Goal: Task Accomplishment & Management: Complete application form

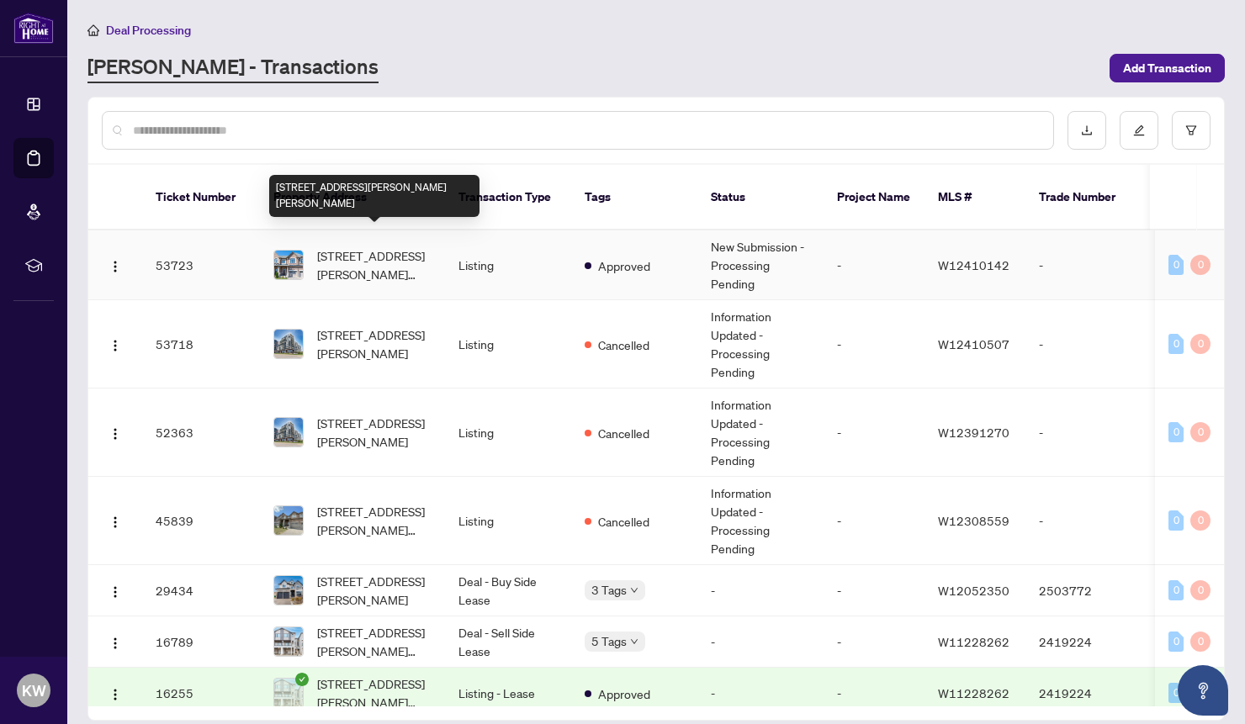
click at [364, 246] on span "[STREET_ADDRESS][PERSON_NAME][PERSON_NAME]" at bounding box center [374, 264] width 114 height 37
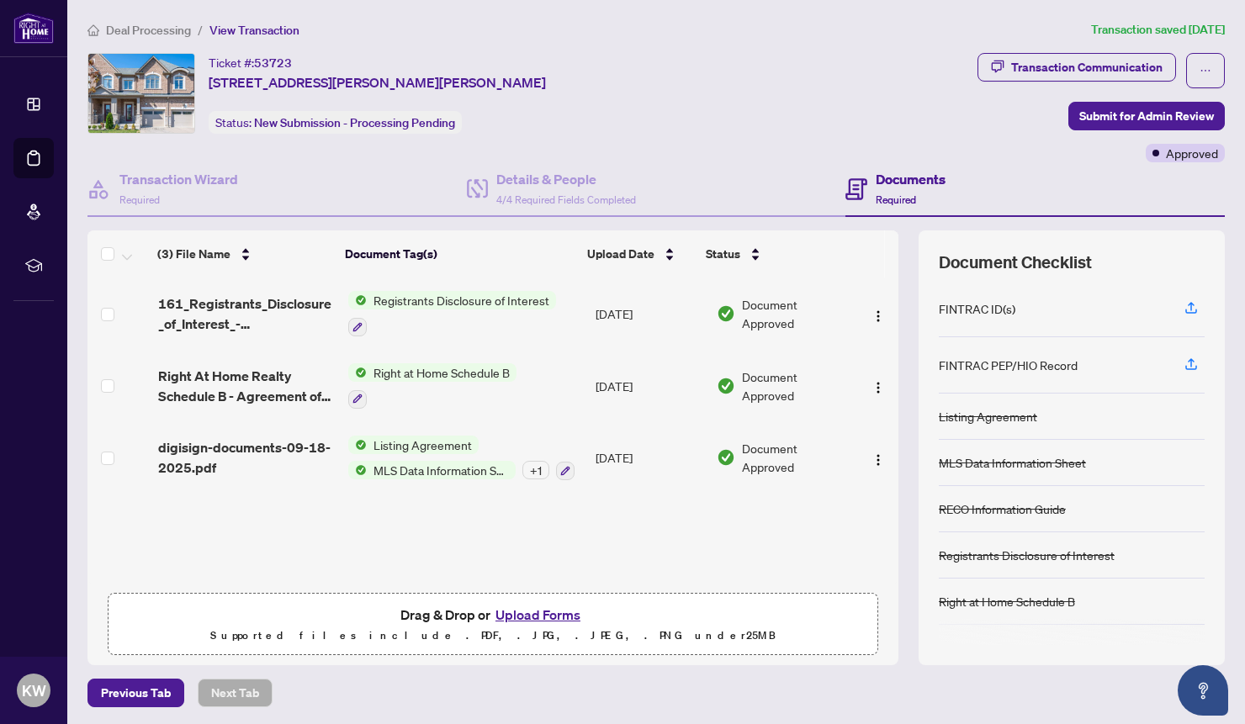
click at [508, 614] on button "Upload Forms" at bounding box center [537, 615] width 95 height 22
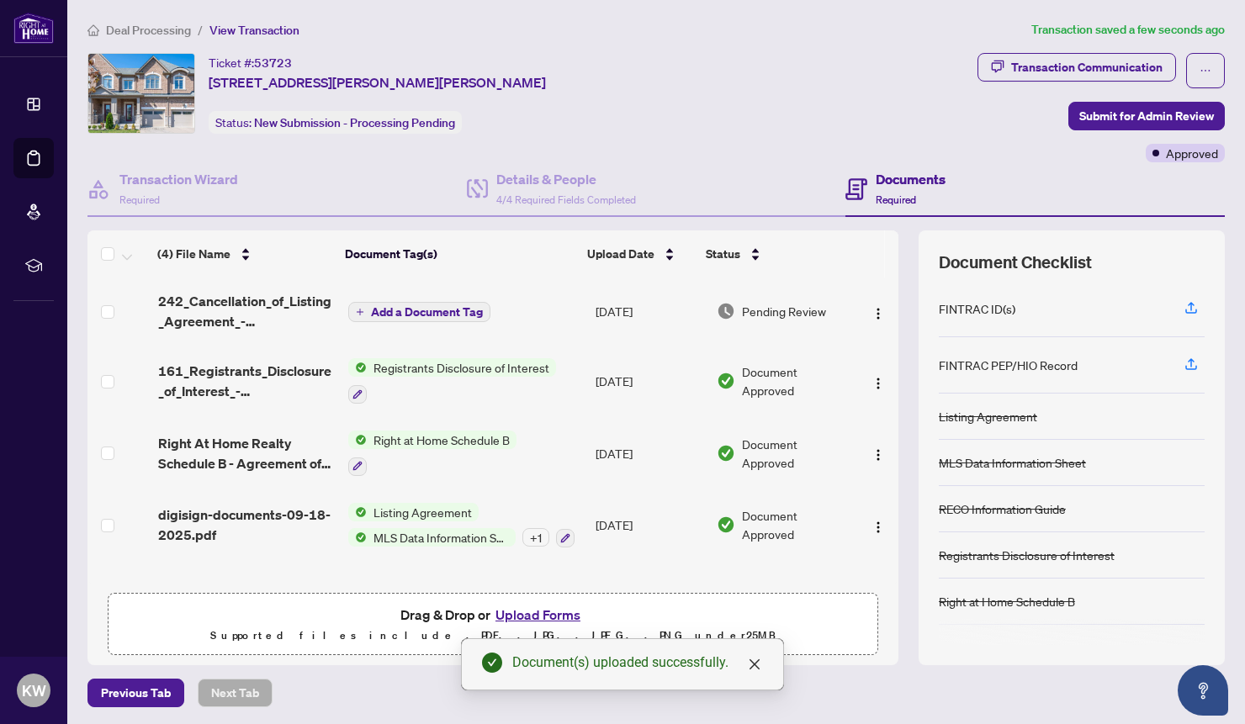
click at [359, 308] on span "button" at bounding box center [360, 312] width 8 height 9
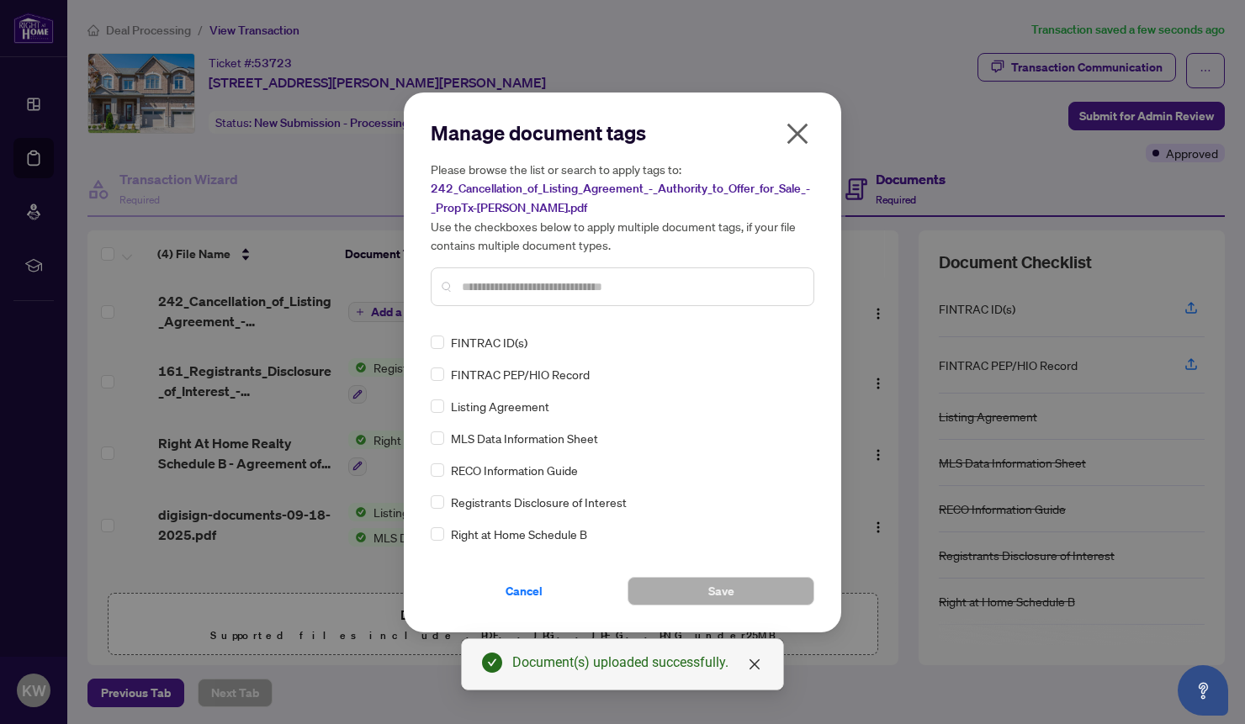
click at [502, 279] on input "text" at bounding box center [631, 287] width 338 height 19
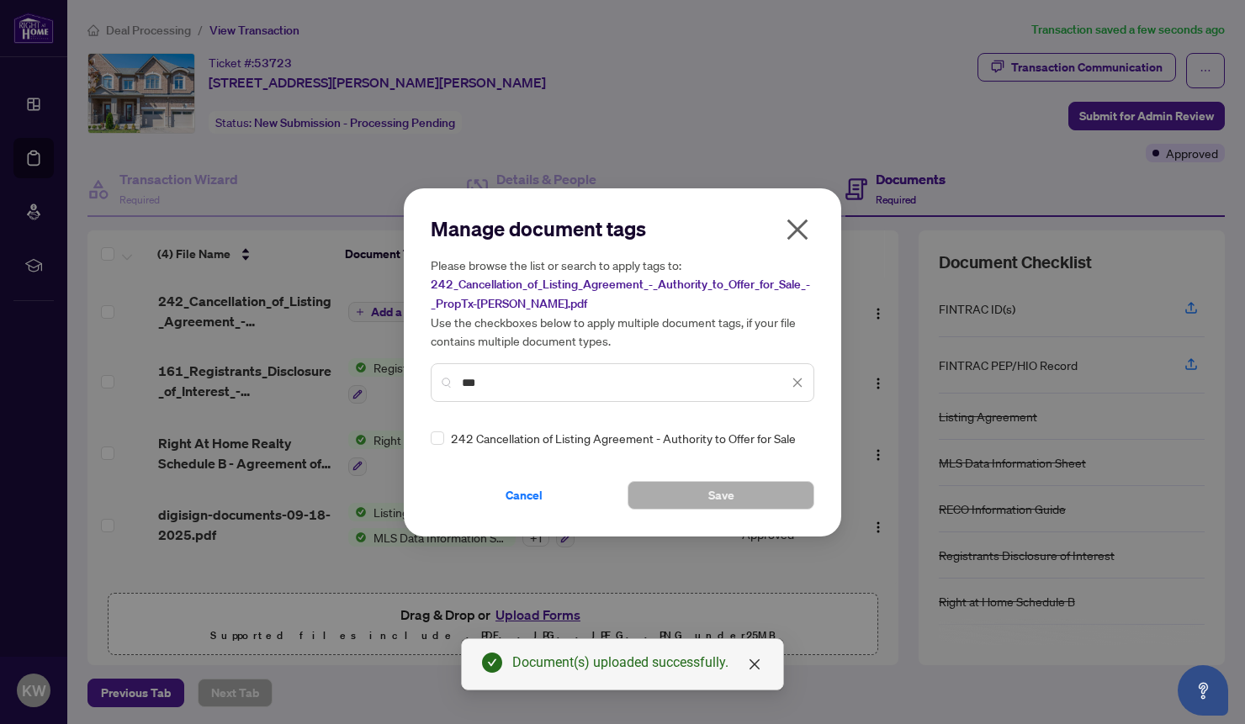
type input "***"
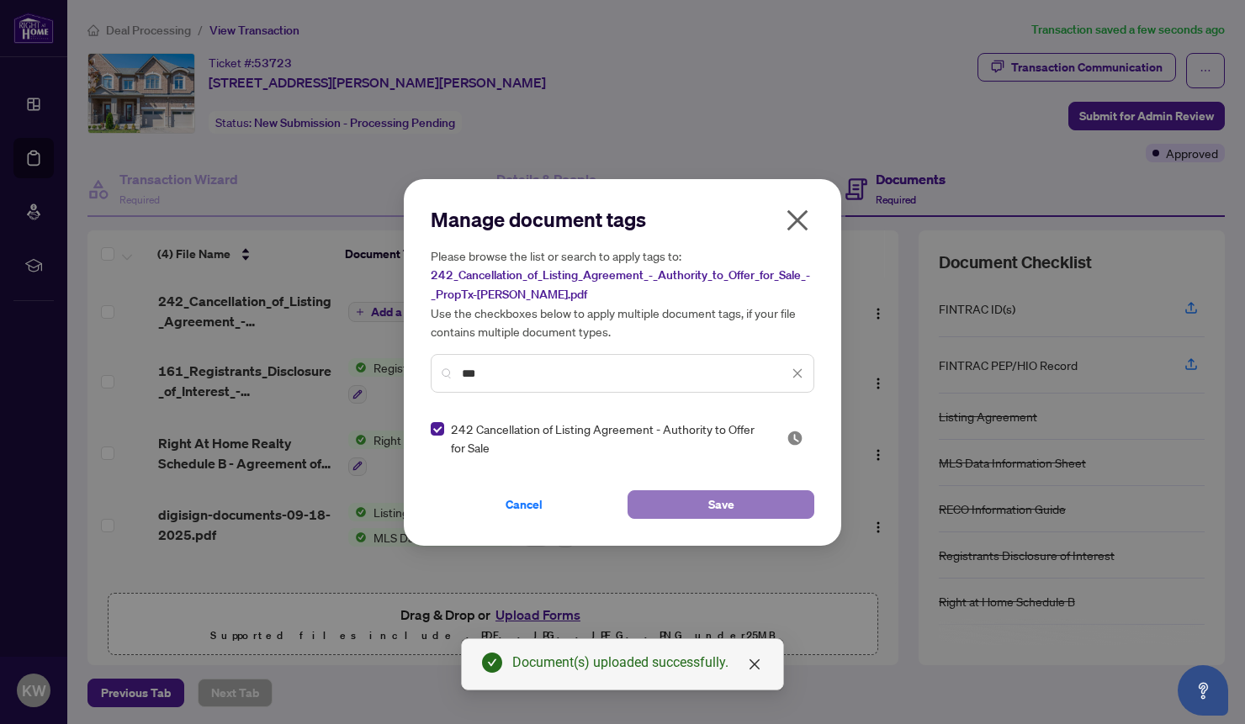
click at [673, 505] on button "Save" at bounding box center [720, 504] width 187 height 29
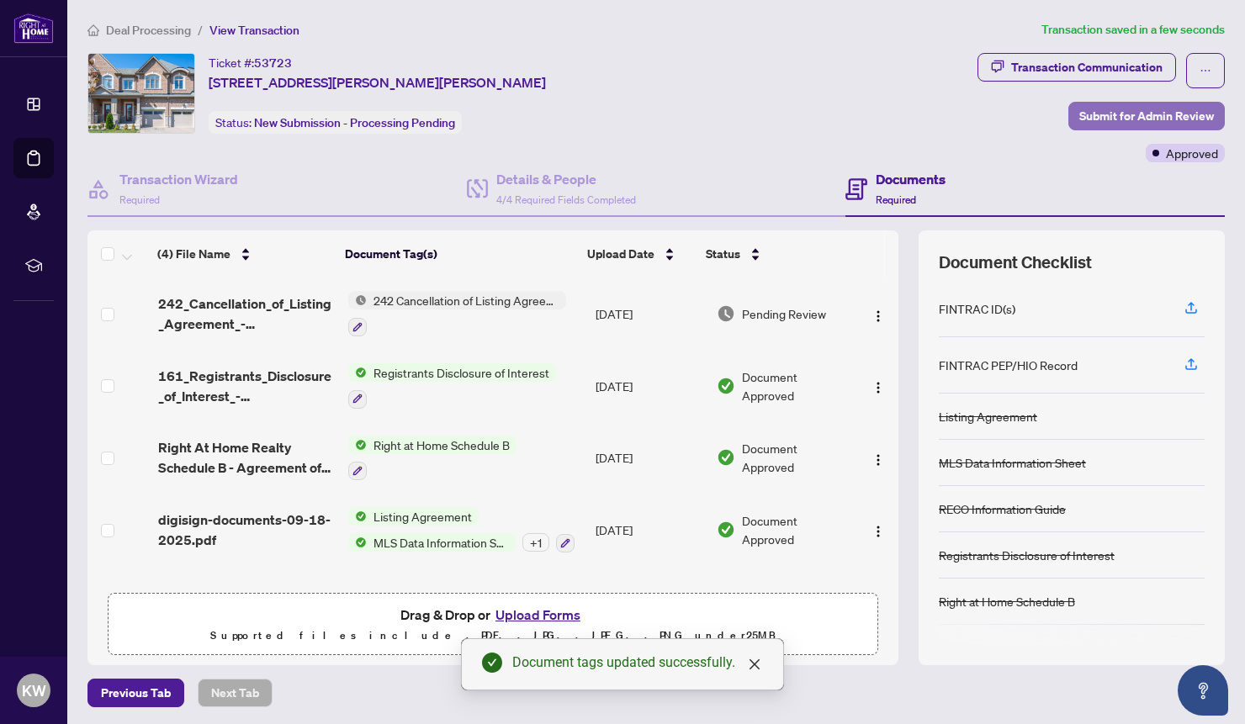
click at [1101, 114] on span "Submit for Admin Review" at bounding box center [1146, 116] width 135 height 27
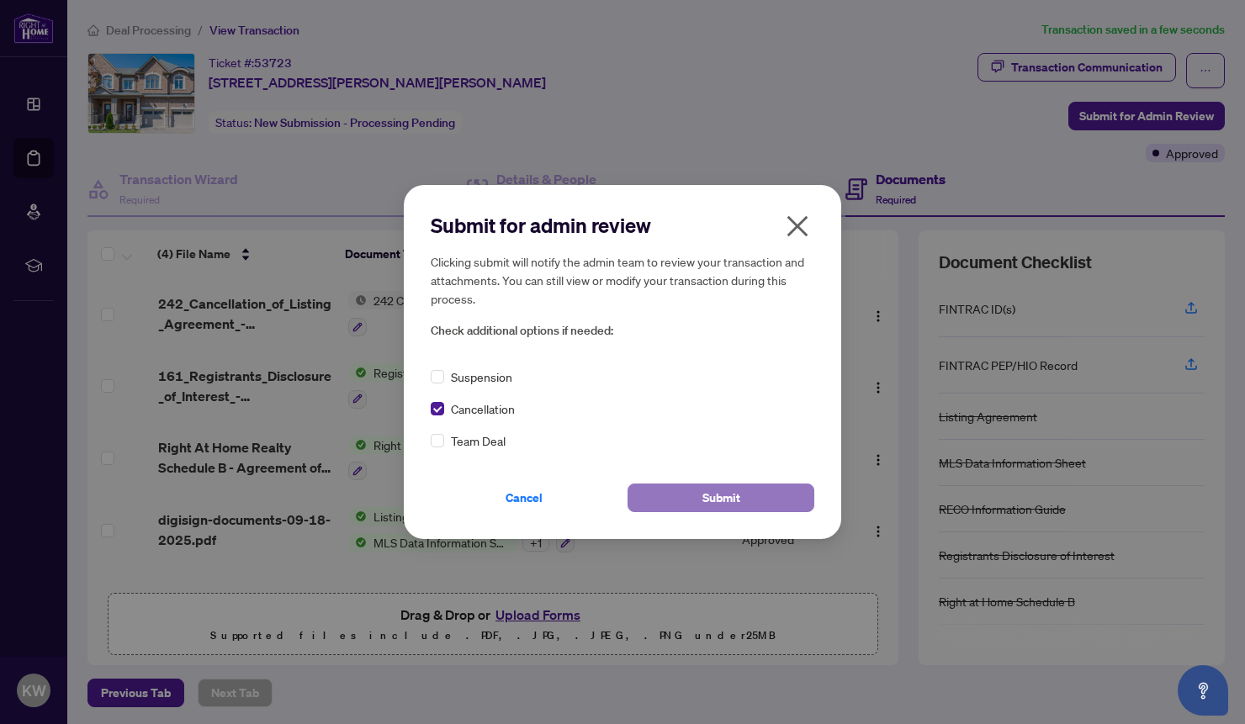
click at [730, 493] on span "Submit" at bounding box center [721, 497] width 38 height 27
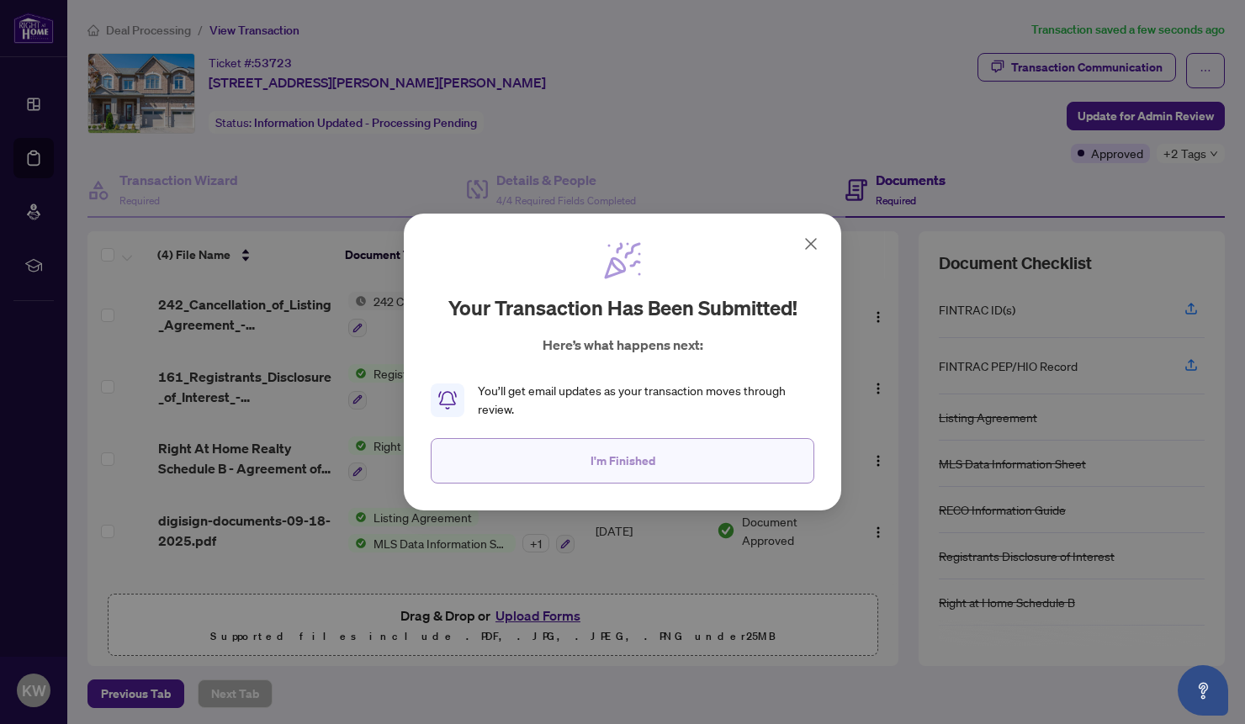
click at [606, 450] on span "I'm Finished" at bounding box center [622, 460] width 65 height 27
